Goal: Information Seeking & Learning: Learn about a topic

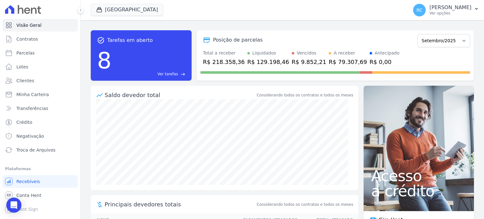
click at [192, 28] on div "task_alt Tarefas em aberto 8 Ver tarefas east Posição de parcelas Dezembro/2021…" at bounding box center [282, 55] width 383 height 61
click at [46, 193] on link "Conta Hent" at bounding box center [40, 195] width 75 height 13
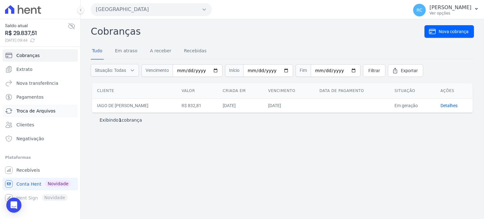
click at [50, 109] on span "Troca de Arquivos" at bounding box center [35, 111] width 39 height 6
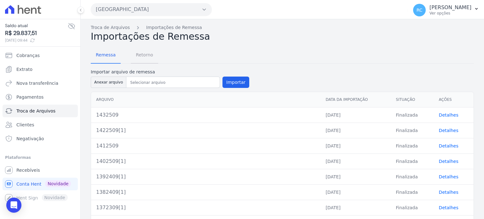
click at [142, 54] on span "Retorno" at bounding box center [144, 55] width 25 height 13
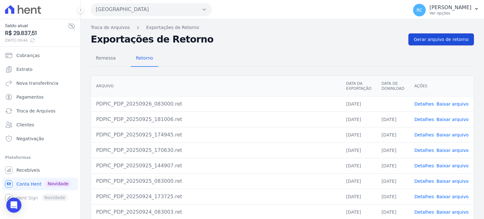
click at [445, 39] on span "Gerar arquivo de retorno" at bounding box center [441, 39] width 55 height 6
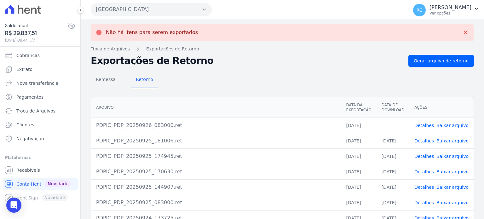
click at [445, 127] on link "Baixar arquivo" at bounding box center [453, 125] width 32 height 5
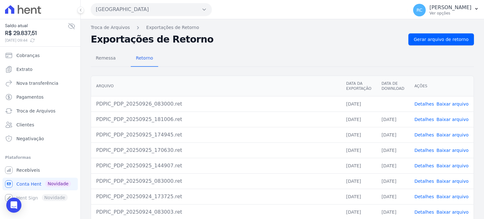
click at [149, 12] on button "[GEOGRAPHIC_DATA]" at bounding box center [151, 9] width 121 height 13
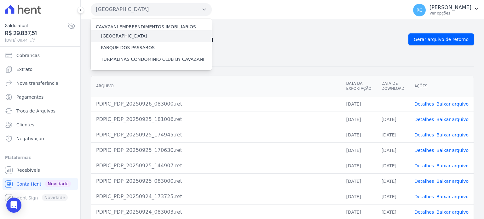
click at [134, 34] on label "[GEOGRAPHIC_DATA]" at bounding box center [124, 36] width 46 height 7
click at [0, 0] on input "[GEOGRAPHIC_DATA]" at bounding box center [0, 0] width 0 height 0
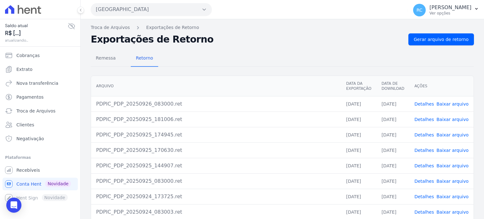
click at [155, 7] on button "[GEOGRAPHIC_DATA]" at bounding box center [151, 9] width 121 height 13
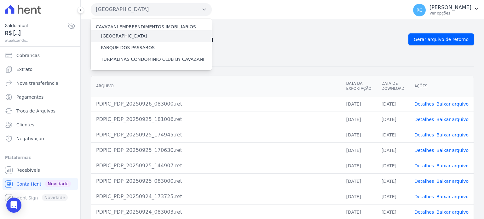
click at [126, 35] on label "[GEOGRAPHIC_DATA]" at bounding box center [124, 36] width 46 height 7
click at [0, 0] on input "[GEOGRAPHIC_DATA]" at bounding box center [0, 0] width 0 height 0
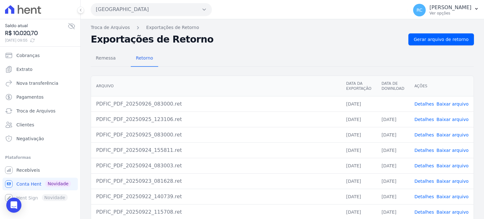
click at [452, 104] on link "Baixar arquivo" at bounding box center [453, 104] width 32 height 5
click at [126, 9] on button "[GEOGRAPHIC_DATA]" at bounding box center [151, 9] width 121 height 13
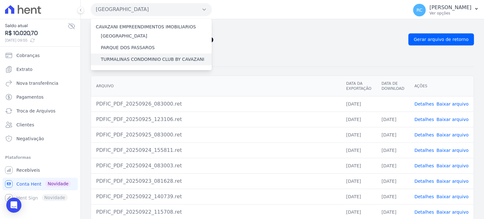
click at [124, 59] on label "TURMALINAS CONDOMINIO CLUB BY CAVAZANI" at bounding box center [152, 59] width 103 height 7
click at [0, 0] on input "TURMALINAS CONDOMINIO CLUB BY CAVAZANI" at bounding box center [0, 0] width 0 height 0
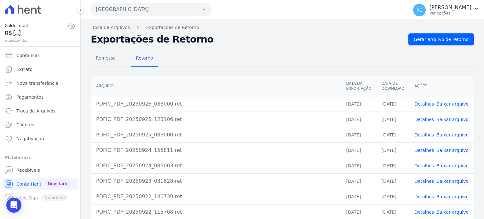
click at [129, 10] on button "[GEOGRAPHIC_DATA]" at bounding box center [151, 9] width 121 height 13
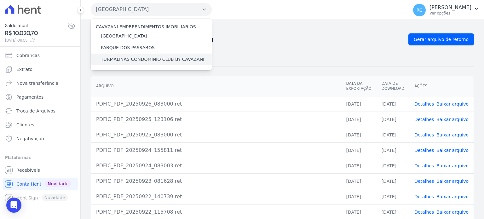
click at [115, 57] on label "TURMALINAS CONDOMINIO CLUB BY CAVAZANI" at bounding box center [152, 59] width 103 height 7
click at [0, 0] on input "TURMALINAS CONDOMINIO CLUB BY CAVAZANI" at bounding box center [0, 0] width 0 height 0
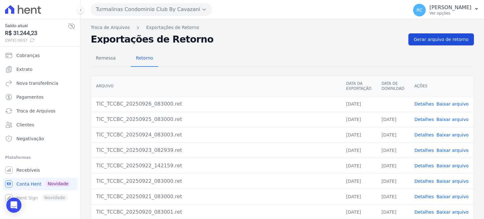
click at [435, 39] on span "Gerar arquivo de retorno" at bounding box center [441, 39] width 55 height 6
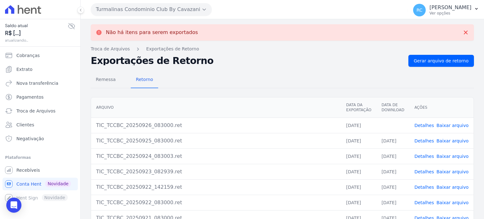
click at [454, 126] on link "Baixar arquivo" at bounding box center [453, 125] width 32 height 5
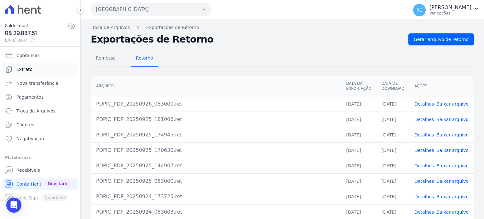
click at [35, 72] on link "Extrato" at bounding box center [40, 69] width 75 height 13
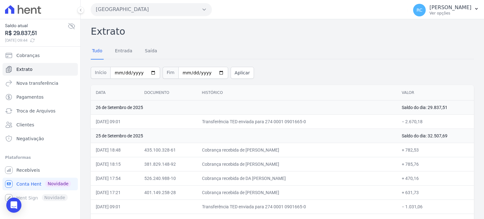
drag, startPoint x: 420, startPoint y: 120, endPoint x: 401, endPoint y: 123, distance: 19.6
click at [401, 123] on td "− 2.670,18" at bounding box center [435, 121] width 77 height 14
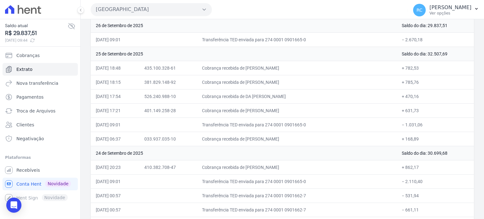
scroll to position [95, 0]
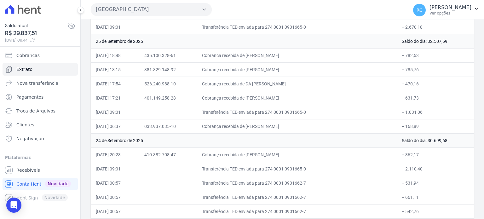
drag, startPoint x: 411, startPoint y: 117, endPoint x: 401, endPoint y: 116, distance: 9.9
click at [401, 116] on td "− 1.031,06" at bounding box center [435, 112] width 77 height 14
copy td "1.031,06"
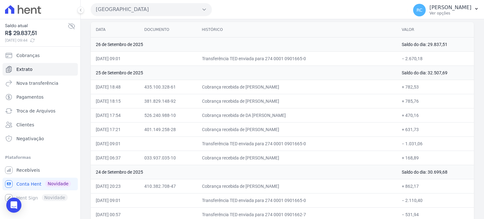
click at [423, 143] on td "− 1.031,06" at bounding box center [435, 144] width 77 height 14
drag, startPoint x: 424, startPoint y: 142, endPoint x: 401, endPoint y: 147, distance: 22.6
click at [401, 147] on td "− 1.031,06" at bounding box center [435, 144] width 77 height 14
copy td "1.031,06"
drag, startPoint x: 308, startPoint y: 84, endPoint x: 260, endPoint y: 89, distance: 47.5
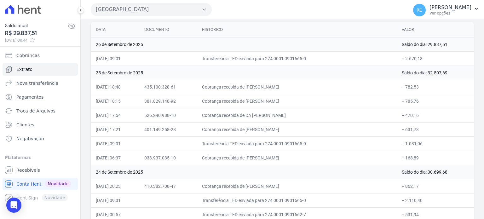
click at [260, 89] on td "Cobrança recebida de [PERSON_NAME]" at bounding box center [297, 87] width 200 height 14
copy td "LINDUARTO FORTUNAT"
drag, startPoint x: 312, startPoint y: 101, endPoint x: 260, endPoint y: 106, distance: 51.7
click at [260, 106] on td "Cobrança recebida de [PERSON_NAME]" at bounding box center [297, 101] width 200 height 14
copy td "[PERSON_NAME]"
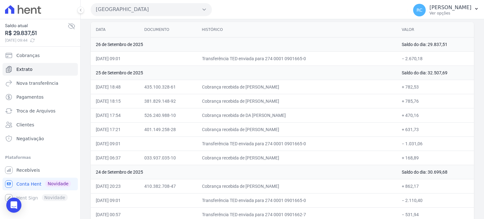
drag, startPoint x: 307, startPoint y: 114, endPoint x: 260, endPoint y: 117, distance: 46.7
click at [260, 117] on td "Cobrança recebida de DA [PERSON_NAME]" at bounding box center [297, 115] width 200 height 14
copy td "DA [PERSON_NAME] DE AQU"
drag, startPoint x: 307, startPoint y: 128, endPoint x: 261, endPoint y: 131, distance: 46.1
click at [261, 131] on td "Cobrança recebida de [PERSON_NAME]" at bounding box center [297, 129] width 200 height 14
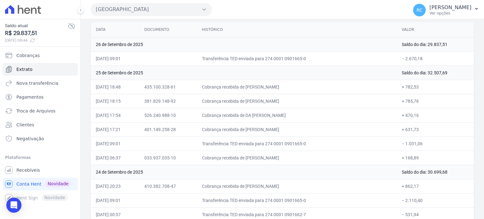
copy td "ngridy Marchesano da"
drag, startPoint x: 316, startPoint y: 154, endPoint x: 260, endPoint y: 156, distance: 56.8
click at [260, 156] on td "Cobrança recebida de [PERSON_NAME]" at bounding box center [297, 158] width 200 height 14
copy td "[PERSON_NAME] BATIS"
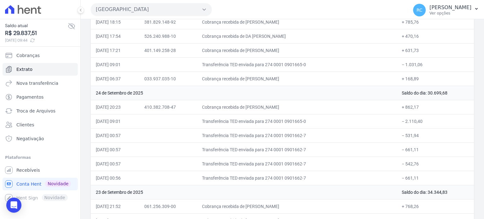
scroll to position [158, 0]
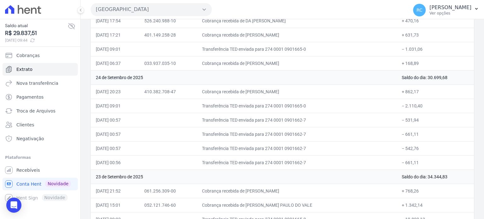
drag, startPoint x: 415, startPoint y: 107, endPoint x: 401, endPoint y: 109, distance: 14.7
click at [401, 109] on td "− 2.110,40" at bounding box center [435, 106] width 77 height 14
drag, startPoint x: 423, startPoint y: 119, endPoint x: 401, endPoint y: 122, distance: 21.6
click at [401, 122] on td "− 531,94" at bounding box center [435, 120] width 77 height 14
drag, startPoint x: 425, startPoint y: 135, endPoint x: 401, endPoint y: 138, distance: 24.5
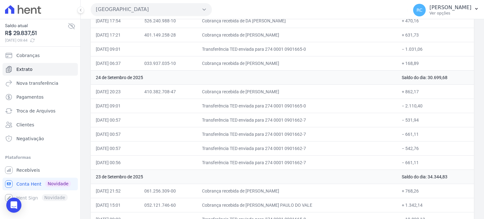
click at [401, 138] on td "− 661,11" at bounding box center [435, 134] width 77 height 14
copy td "661,11"
drag, startPoint x: 419, startPoint y: 147, endPoint x: 401, endPoint y: 151, distance: 18.7
click at [401, 151] on td "− 542,76" at bounding box center [435, 148] width 77 height 14
copy td "542,76"
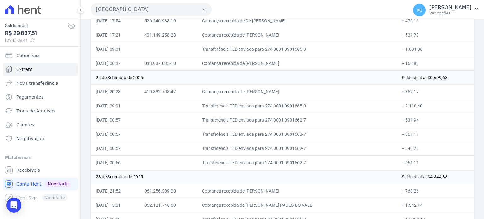
drag, startPoint x: 430, startPoint y: 164, endPoint x: 402, endPoint y: 167, distance: 27.9
click at [402, 167] on td "− 661,11" at bounding box center [435, 162] width 77 height 14
copy td "661,11"
click at [174, 6] on button "[GEOGRAPHIC_DATA]" at bounding box center [151, 9] width 121 height 13
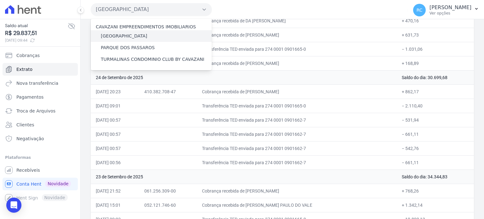
click at [130, 34] on label "[GEOGRAPHIC_DATA]" at bounding box center [124, 36] width 46 height 7
click at [0, 0] on input "[GEOGRAPHIC_DATA]" at bounding box center [0, 0] width 0 height 0
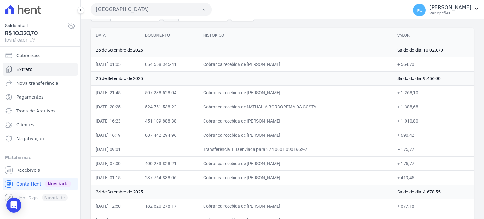
scroll to position [63, 0]
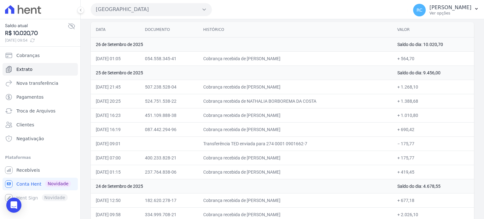
click at [154, 13] on button "[GEOGRAPHIC_DATA]" at bounding box center [151, 9] width 121 height 13
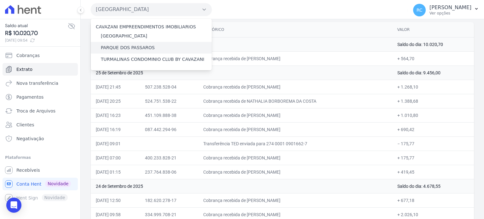
click at [120, 46] on label "PARQUE DOS PASSAROS" at bounding box center [128, 47] width 54 height 7
click at [0, 0] on input "PARQUE DOS PASSAROS" at bounding box center [0, 0] width 0 height 0
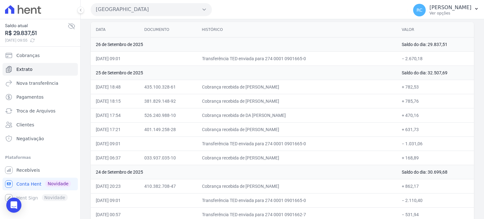
click at [154, 9] on button "[GEOGRAPHIC_DATA]" at bounding box center [151, 9] width 121 height 13
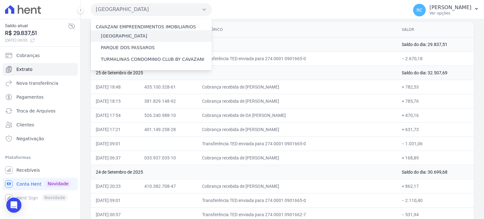
click at [136, 36] on label "[GEOGRAPHIC_DATA]" at bounding box center [124, 36] width 46 height 7
click at [0, 0] on input "[GEOGRAPHIC_DATA]" at bounding box center [0, 0] width 0 height 0
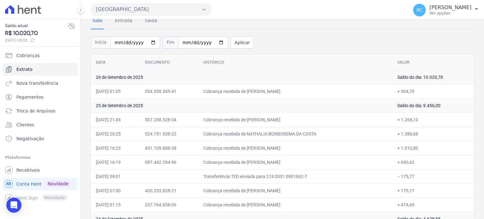
scroll to position [95, 0]
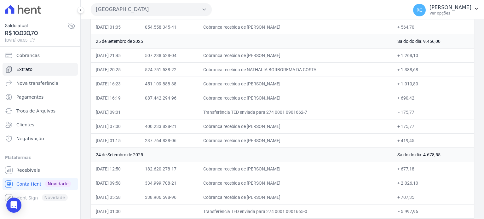
drag, startPoint x: 419, startPoint y: 113, endPoint x: 399, endPoint y: 117, distance: 21.3
click at [399, 117] on td "− 175,77" at bounding box center [434, 112] width 82 height 14
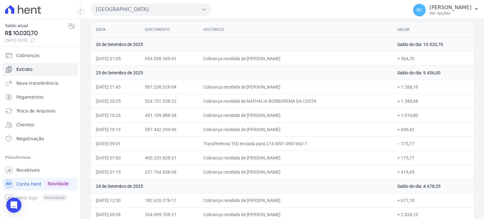
click at [148, 11] on button "[GEOGRAPHIC_DATA]" at bounding box center [151, 9] width 121 height 13
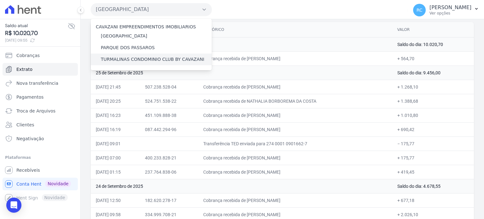
click at [116, 60] on label "TURMALINAS CONDOMINIO CLUB BY CAVAZANI" at bounding box center [152, 59] width 103 height 7
click at [0, 0] on input "TURMALINAS CONDOMINIO CLUB BY CAVAZANI" at bounding box center [0, 0] width 0 height 0
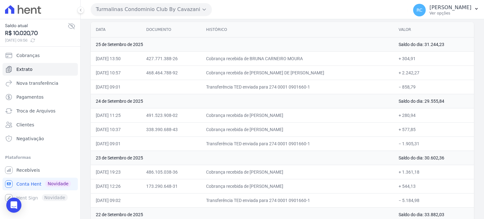
scroll to position [32, 0]
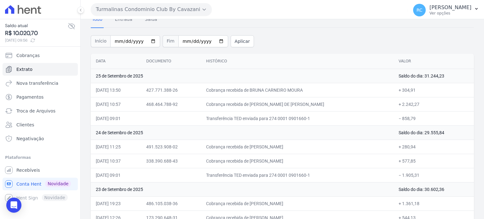
drag, startPoint x: 424, startPoint y: 119, endPoint x: 401, endPoint y: 121, distance: 22.8
click at [401, 121] on td "− 858,79" at bounding box center [434, 118] width 80 height 14
click at [363, 108] on td "Cobrança recebida de [PERSON_NAME] DE [PERSON_NAME]" at bounding box center [297, 104] width 193 height 14
